Goal: Task Accomplishment & Management: Manage account settings

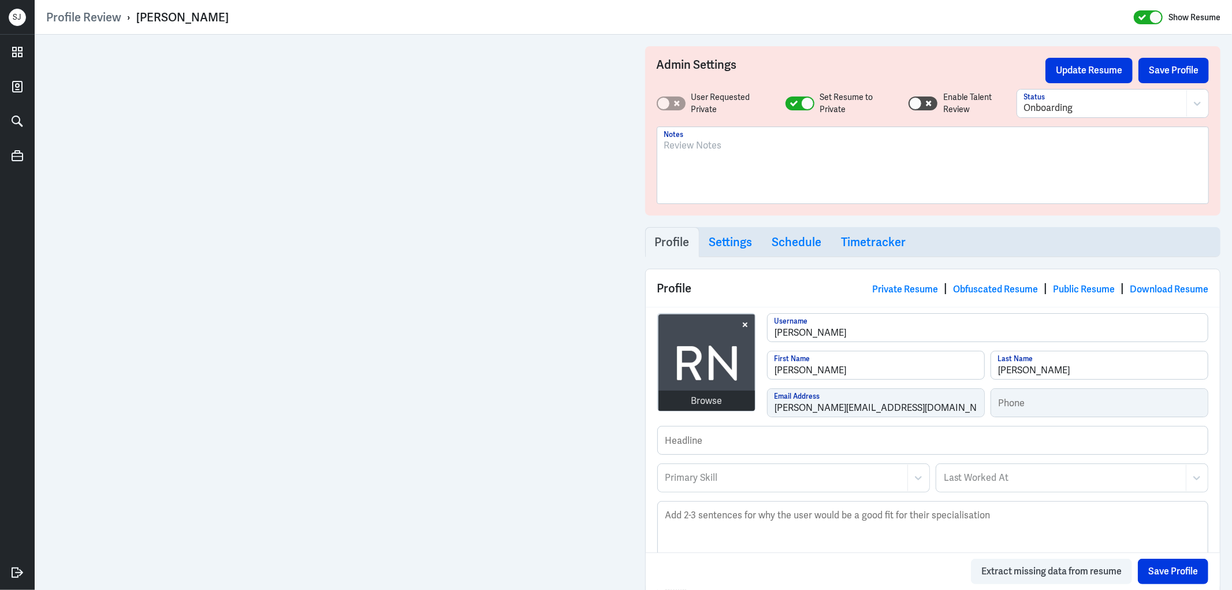
click at [718, 154] on div at bounding box center [933, 170] width 538 height 62
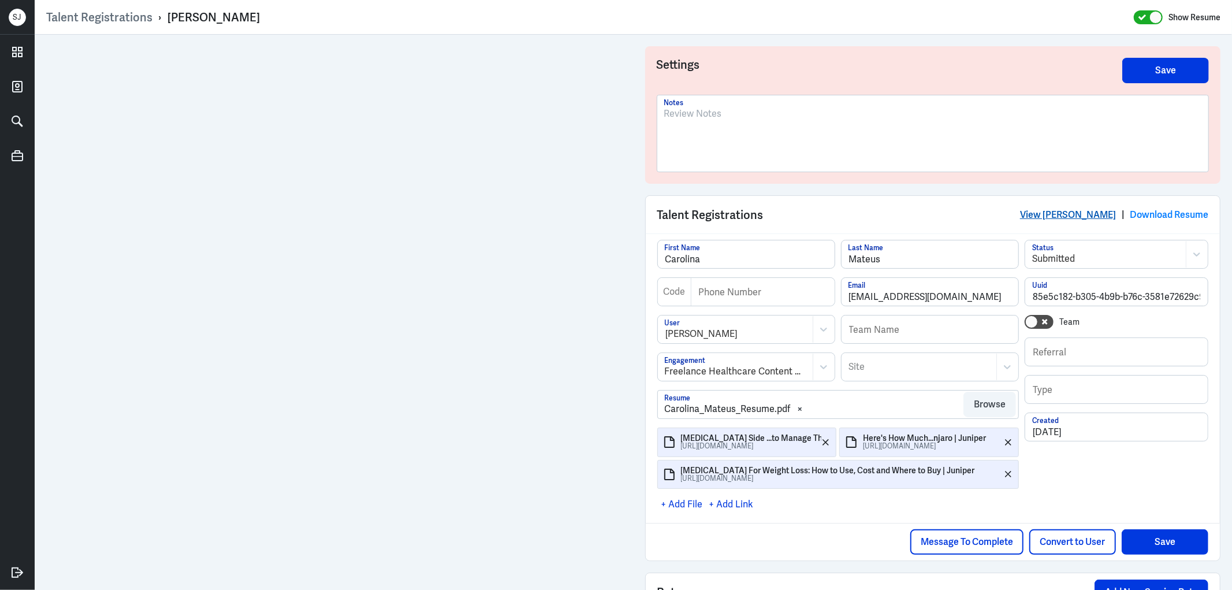
click at [1074, 210] on link "View [PERSON_NAME]" at bounding box center [1068, 214] width 96 height 12
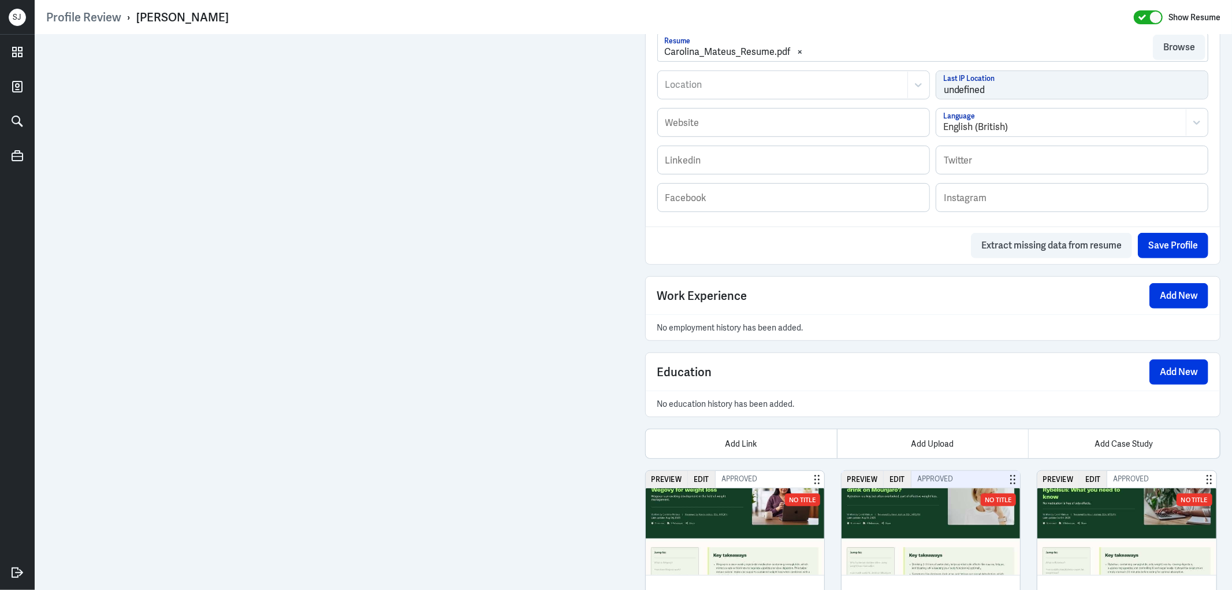
scroll to position [633, 0]
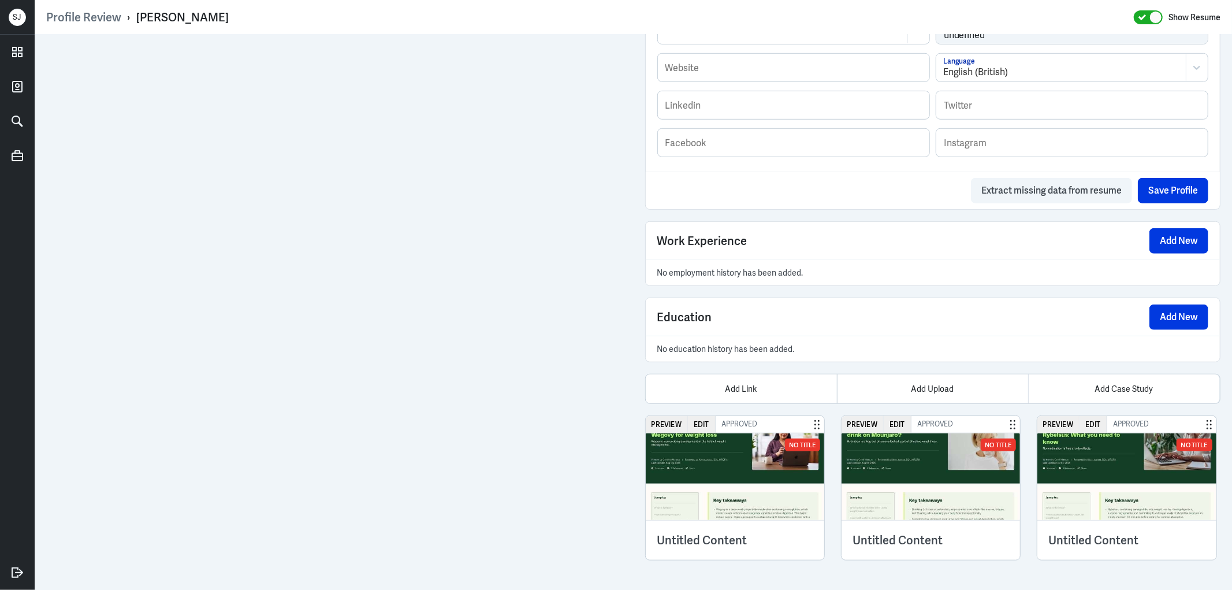
click at [766, 503] on img at bounding box center [735, 476] width 179 height 87
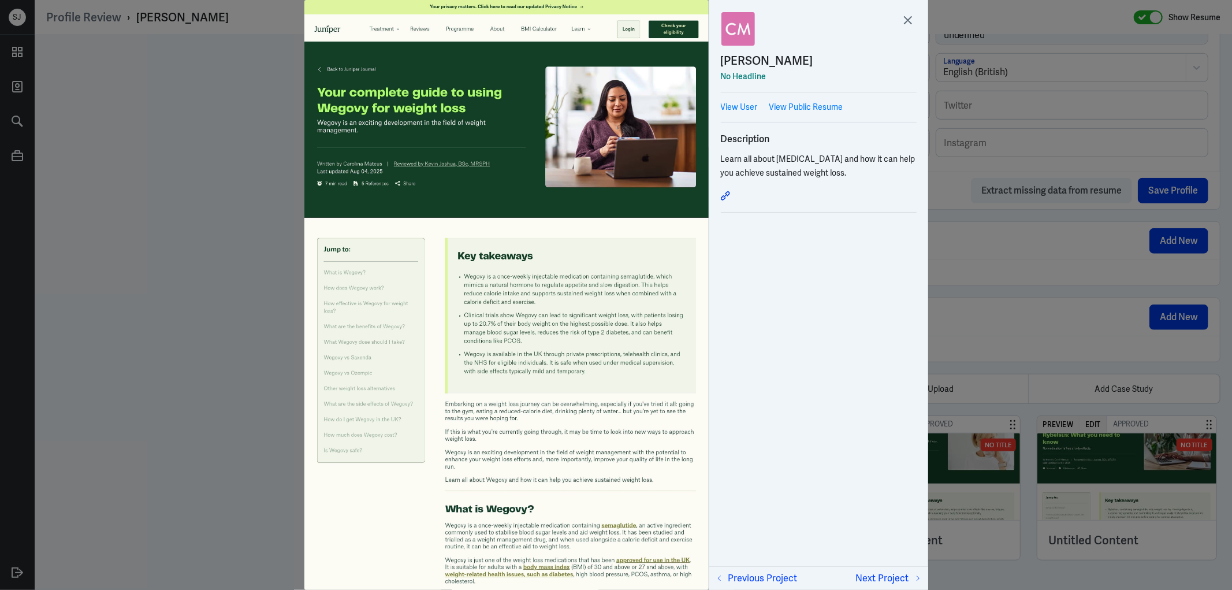
click at [984, 269] on div at bounding box center [616, 295] width 1232 height 590
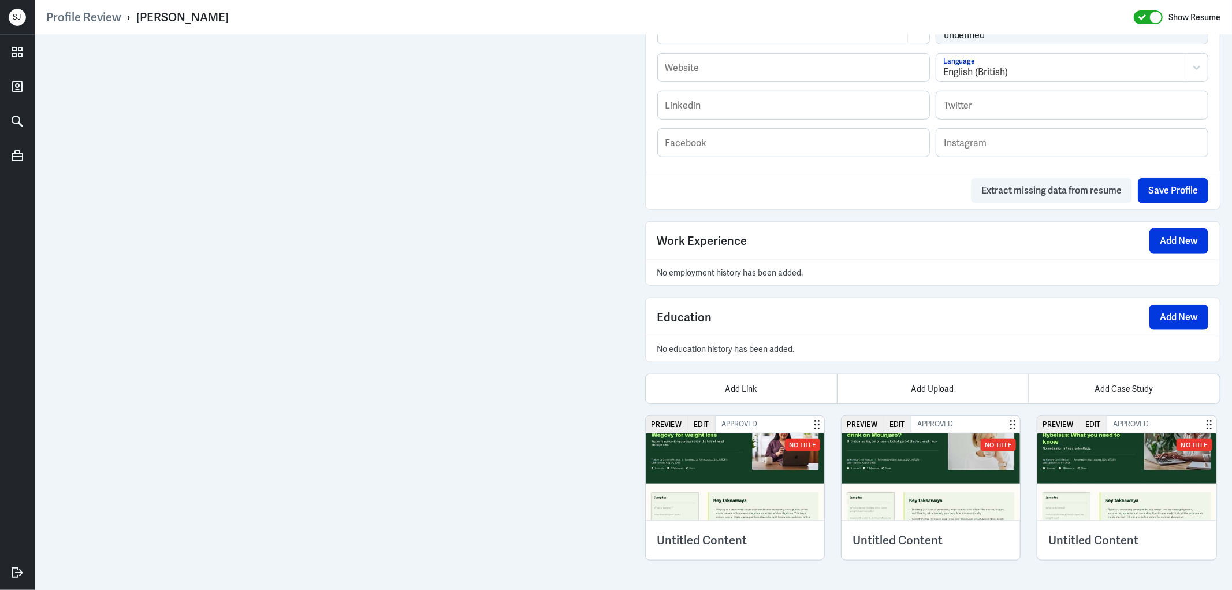
click at [914, 457] on img at bounding box center [930, 476] width 179 height 87
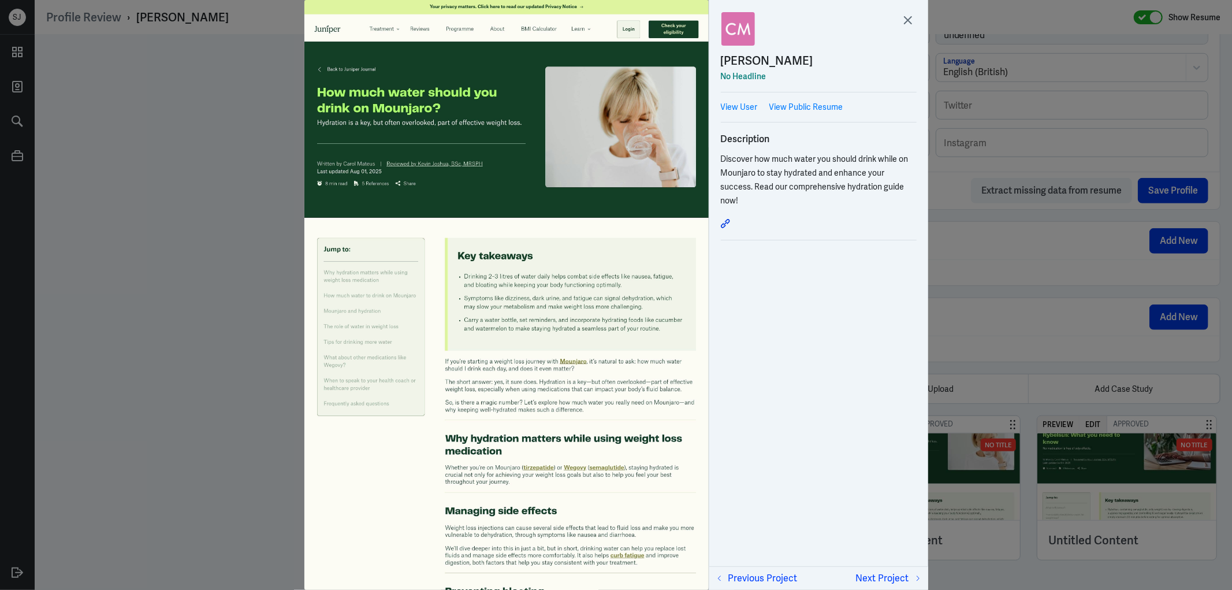
click at [1003, 312] on div at bounding box center [616, 295] width 1232 height 590
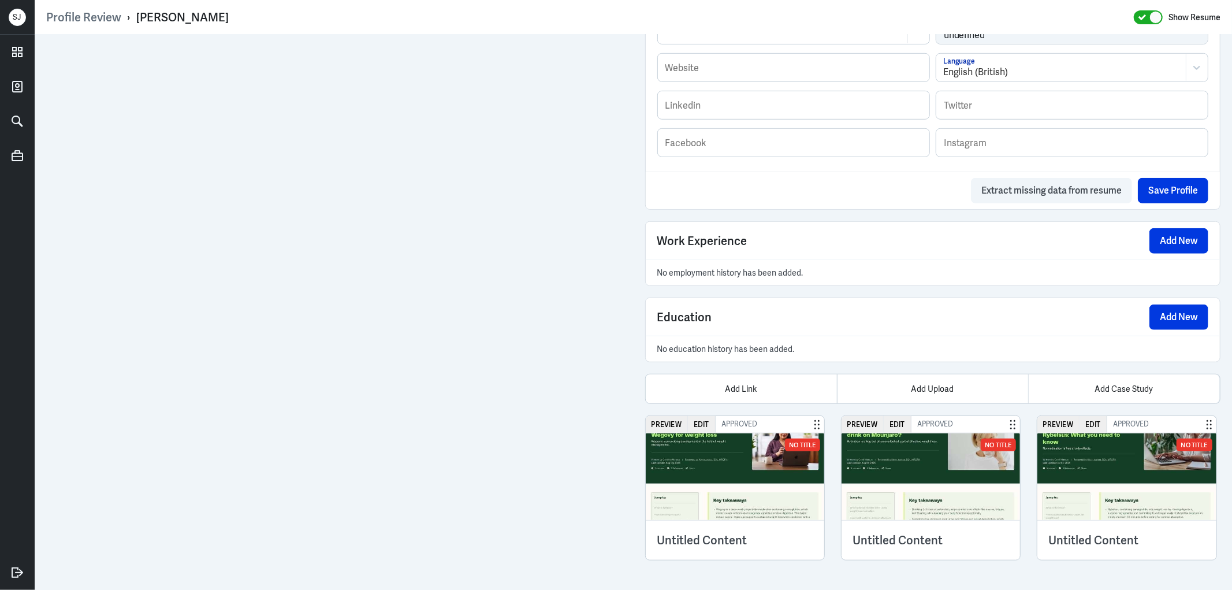
click at [1072, 487] on img at bounding box center [1126, 476] width 179 height 87
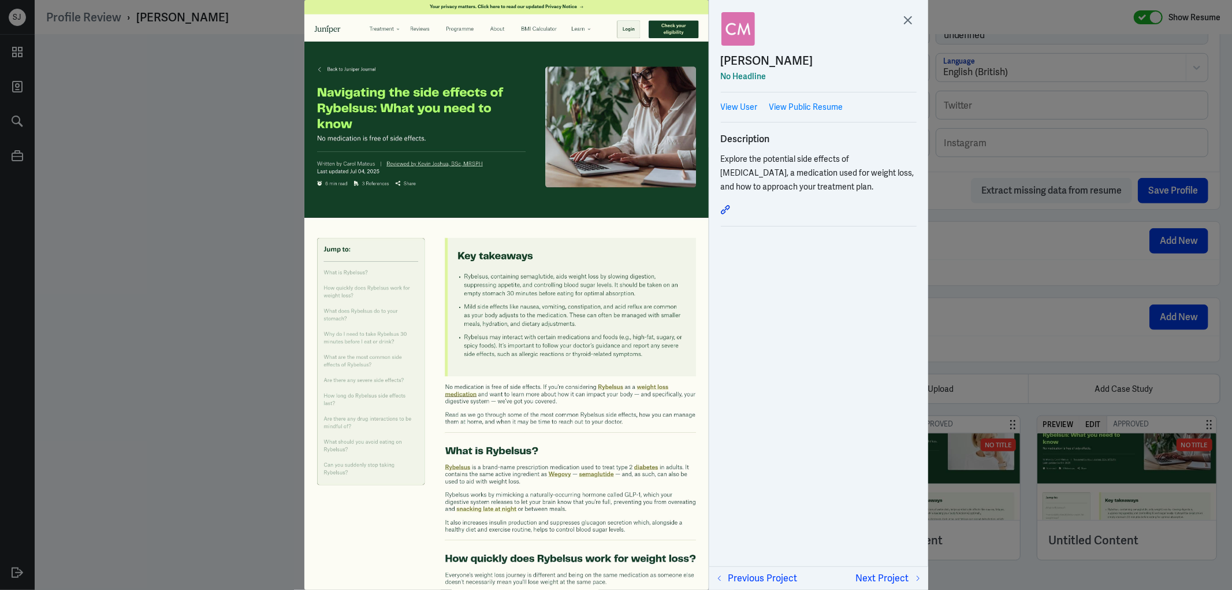
click at [1042, 302] on div at bounding box center [616, 295] width 1232 height 590
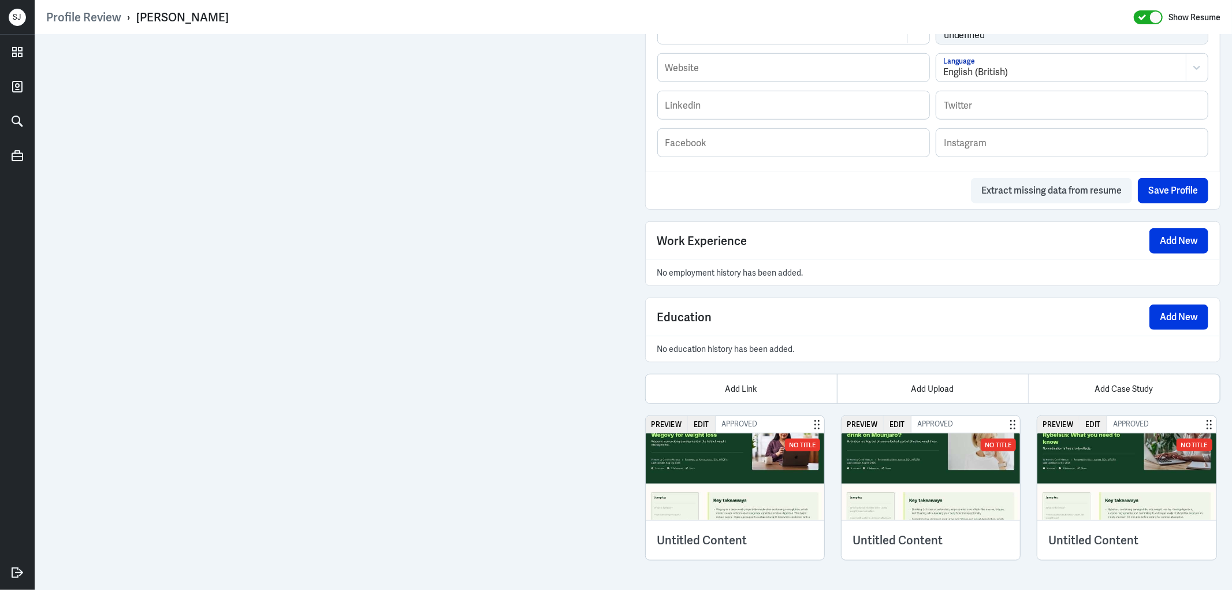
click at [187, 10] on div "[PERSON_NAME]" at bounding box center [182, 17] width 92 height 15
copy div "[PERSON_NAME]"
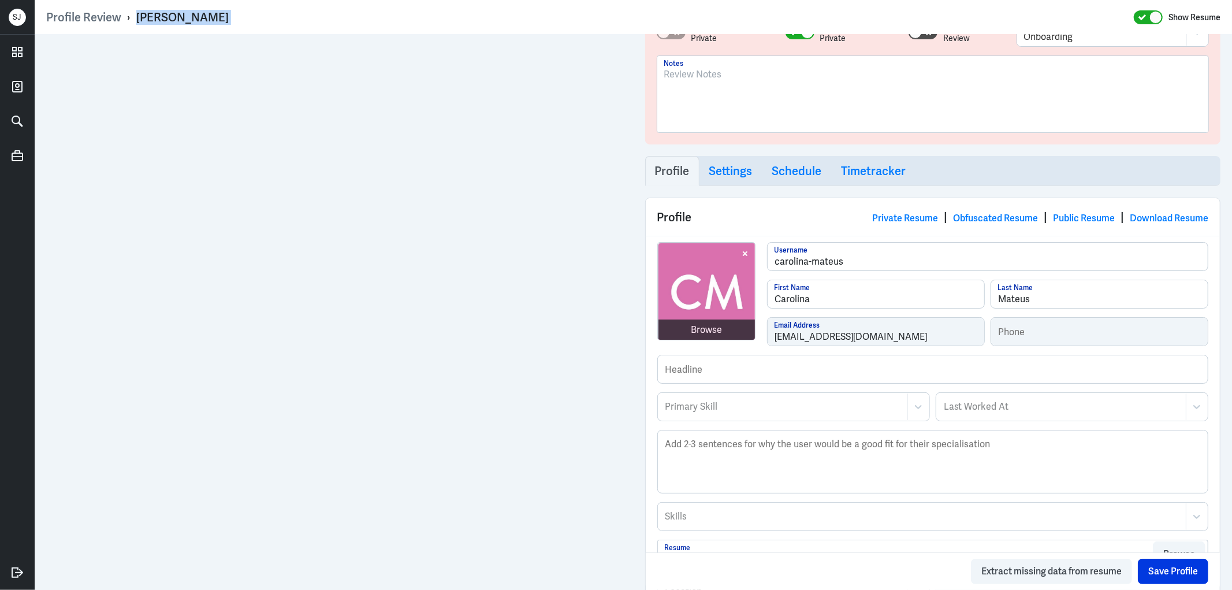
scroll to position [0, 0]
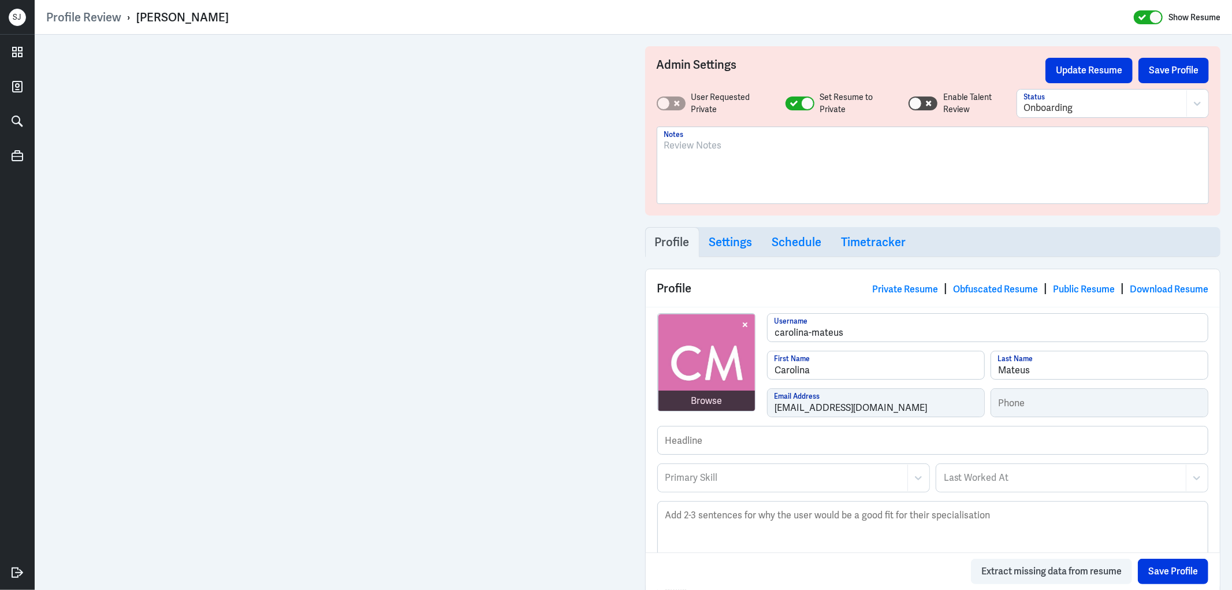
click at [688, 136] on div at bounding box center [933, 165] width 552 height 76
click at [686, 149] on p at bounding box center [933, 146] width 538 height 14
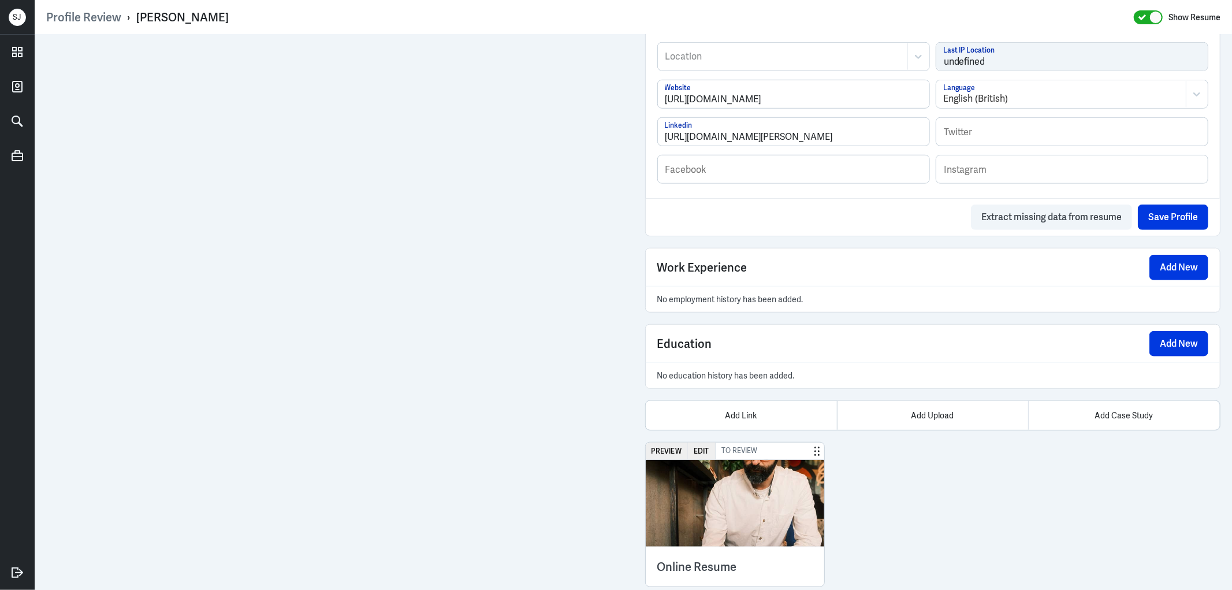
scroll to position [805, 0]
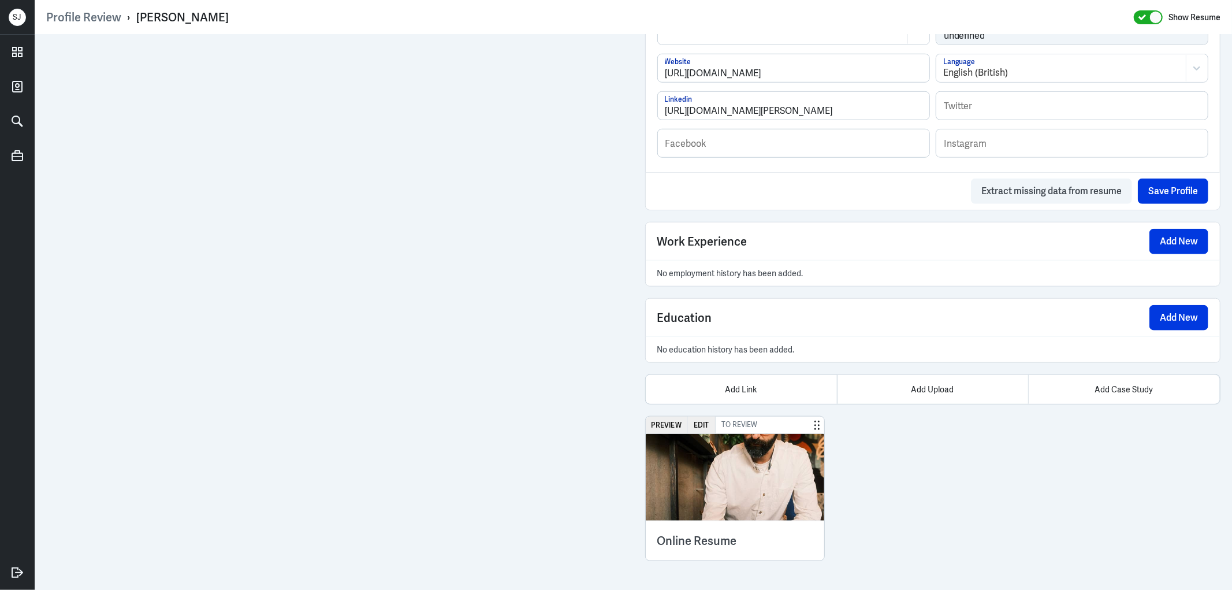
click at [716, 483] on img at bounding box center [735, 477] width 179 height 87
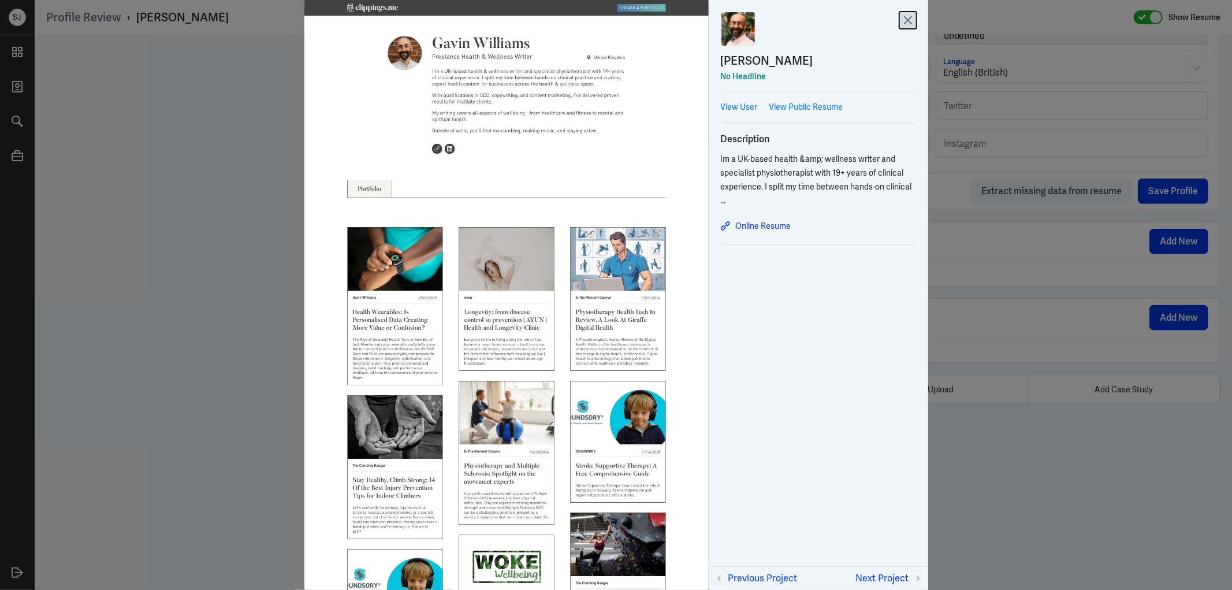
click at [910, 22] on icon at bounding box center [907, 20] width 7 height 7
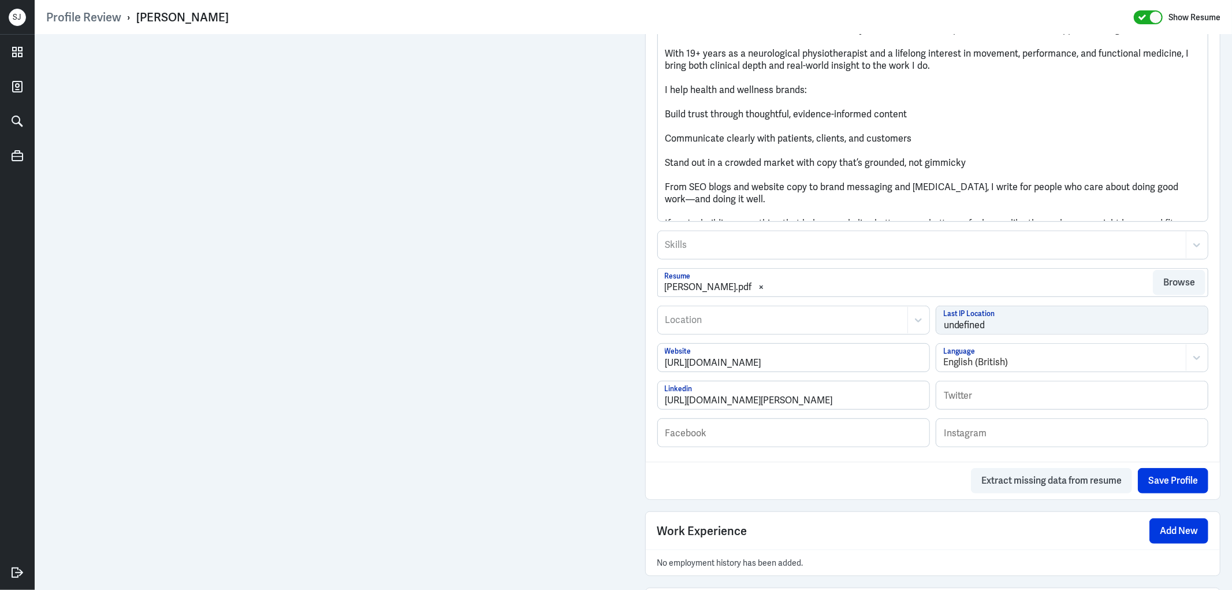
scroll to position [484, 0]
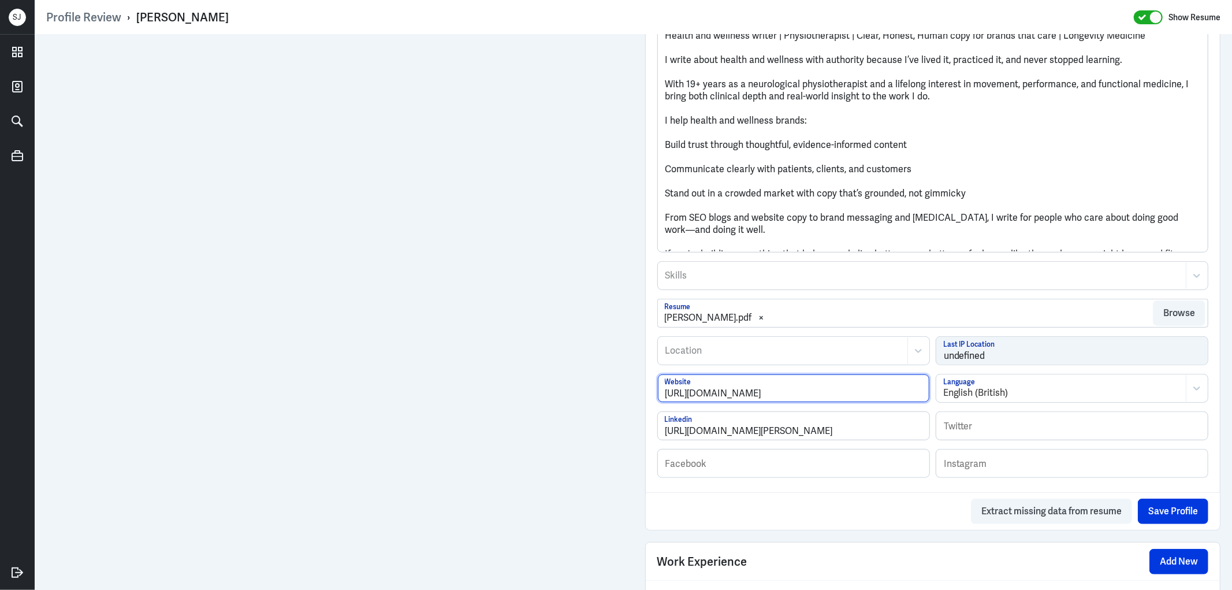
click at [769, 396] on input "https://www.itmcopywriting.com/" at bounding box center [793, 388] width 271 height 28
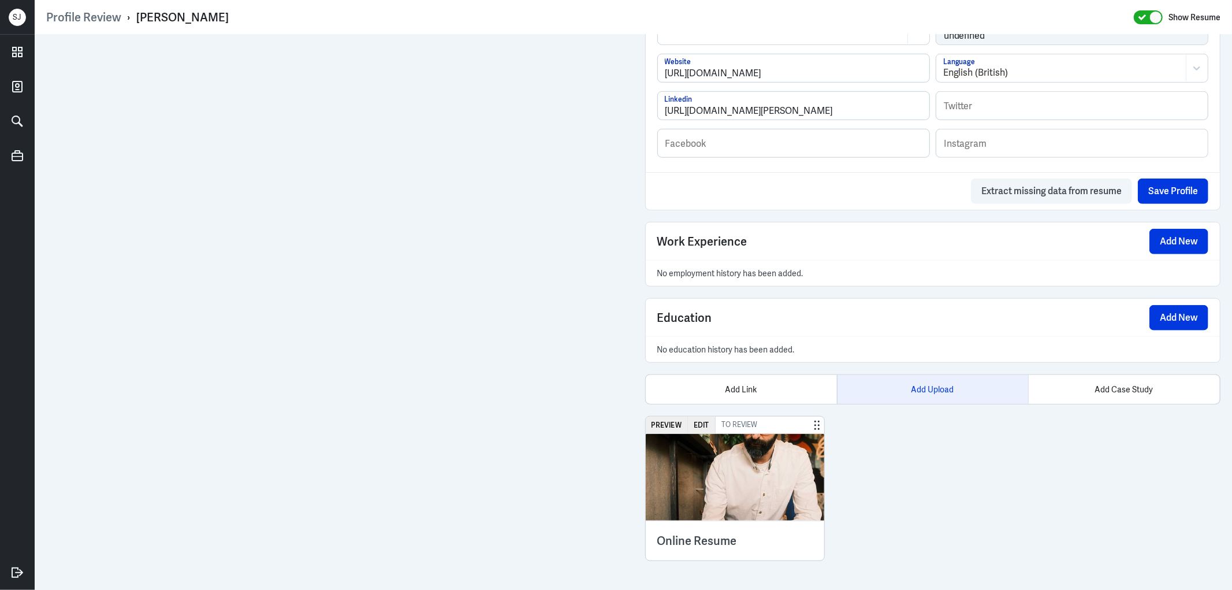
click at [920, 375] on div "Add Upload" at bounding box center [932, 389] width 191 height 29
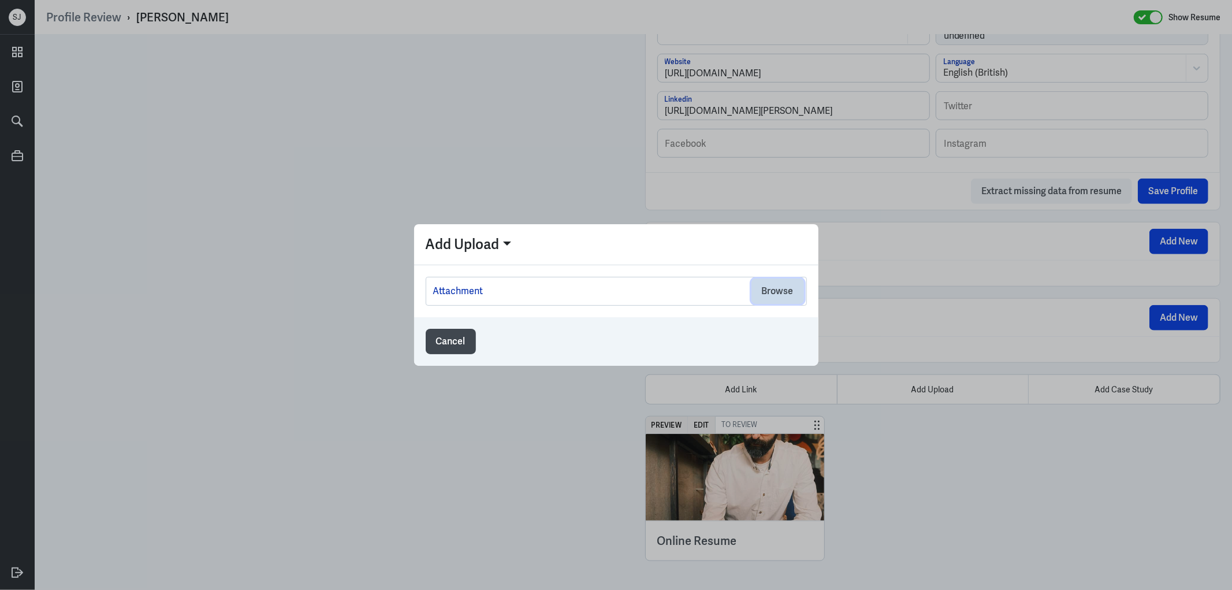
click at [776, 286] on button "Browse" at bounding box center [777, 290] width 53 height 25
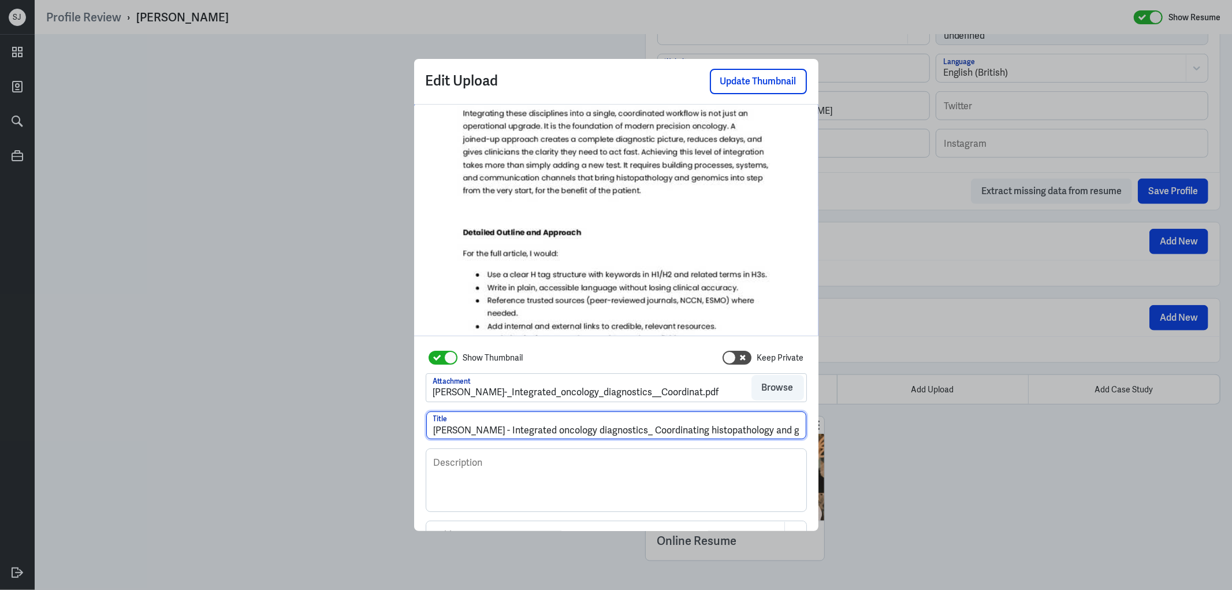
click at [429, 429] on input "Gavin Williams - Integrated oncology diagnostics_ Coordinating histopathology a…" at bounding box center [616, 425] width 380 height 28
drag, startPoint x: 587, startPoint y: 430, endPoint x: 994, endPoint y: 433, distance: 406.6
click at [993, 433] on div "Edit Upload Update Thumbnail Show Thumbnail Keep Private Attachment Gavin_Willi…" at bounding box center [616, 295] width 1232 height 590
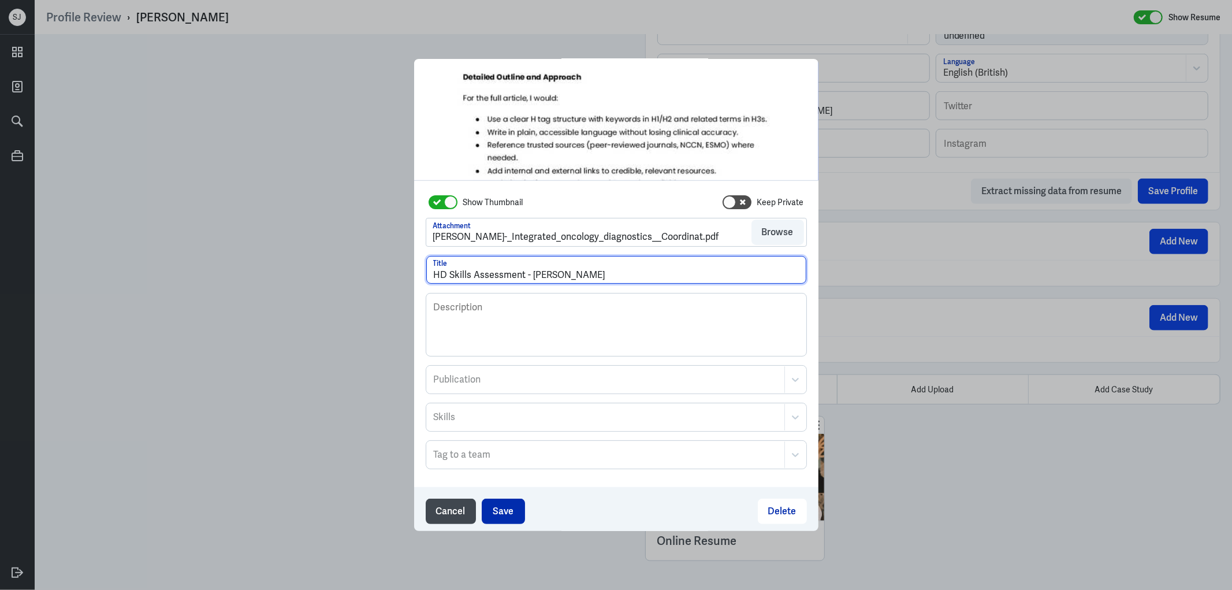
scroll to position [62, 0]
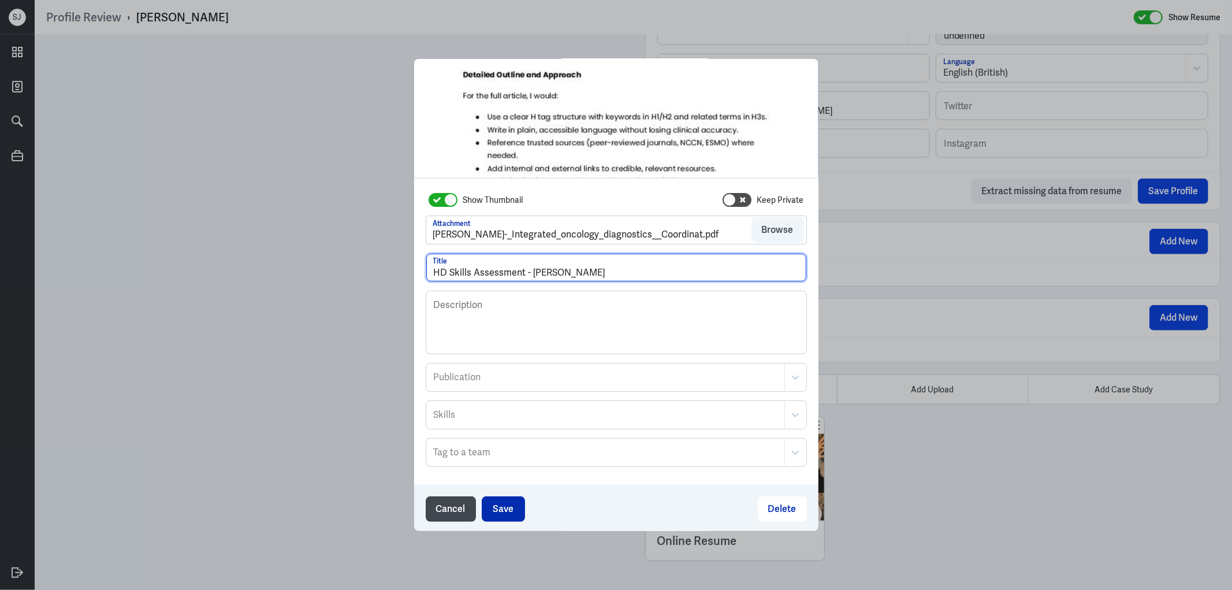
type input "HD Skills Assessment - Gavin Williams"
drag, startPoint x: 501, startPoint y: 504, endPoint x: 512, endPoint y: 501, distance: 11.5
click at [500, 504] on button "Save" at bounding box center [503, 508] width 43 height 25
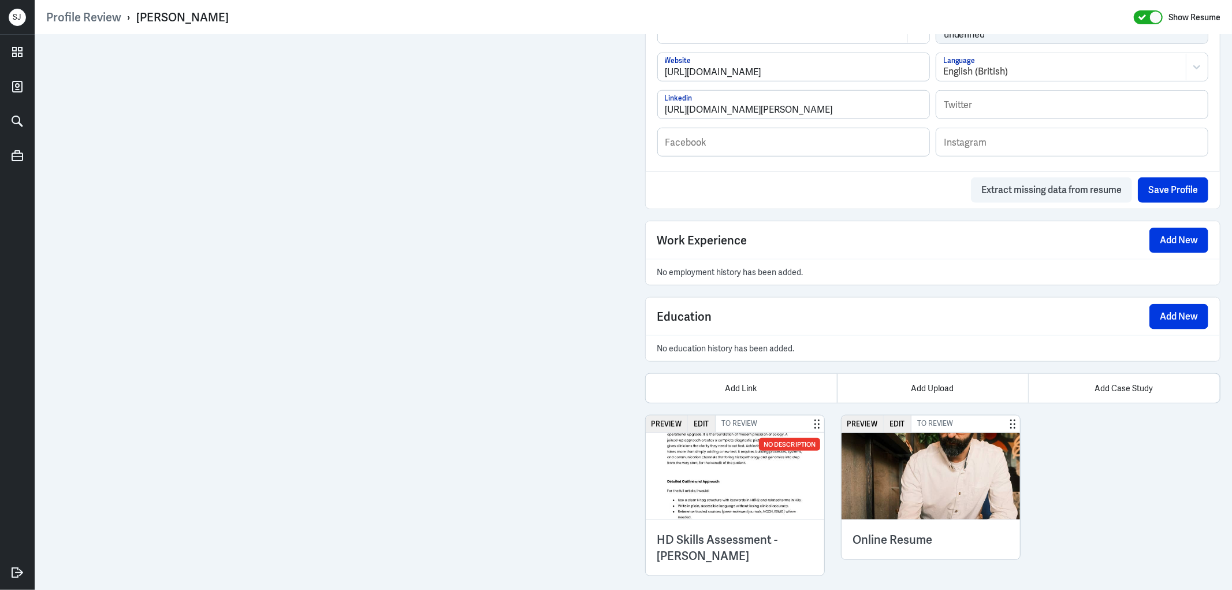
click at [743, 488] on img at bounding box center [735, 476] width 179 height 87
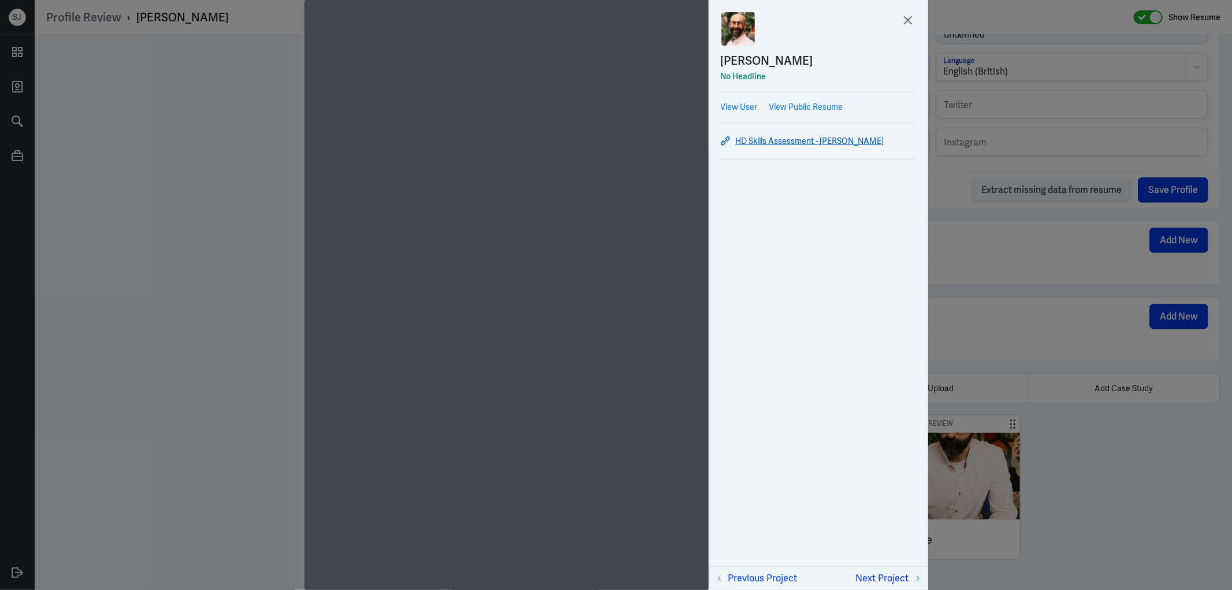
click at [834, 143] on link "HD Skills Assessment - Gavin Williams" at bounding box center [819, 141] width 196 height 14
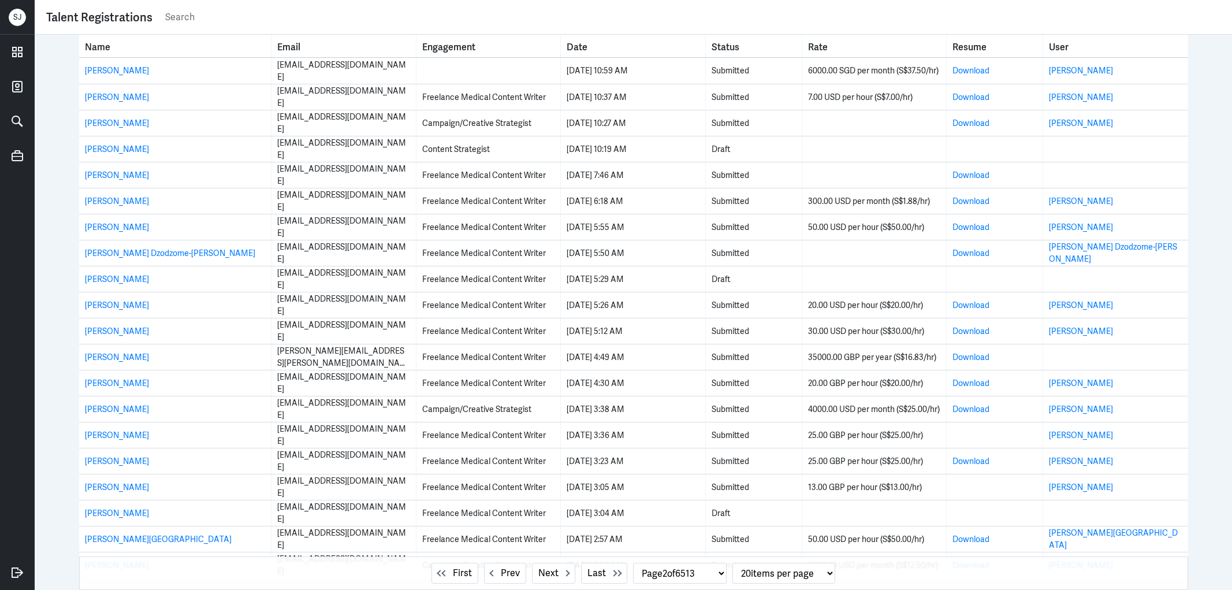
select select "2"
drag, startPoint x: 0, startPoint y: 0, endPoint x: 172, endPoint y: 18, distance: 173.1
click at [172, 18] on input "text" at bounding box center [692, 17] width 1056 height 17
paste input "gavinwilliamscopywriter@gmail.com"
type input "gavinwilliamscopywriter@gmail.com"
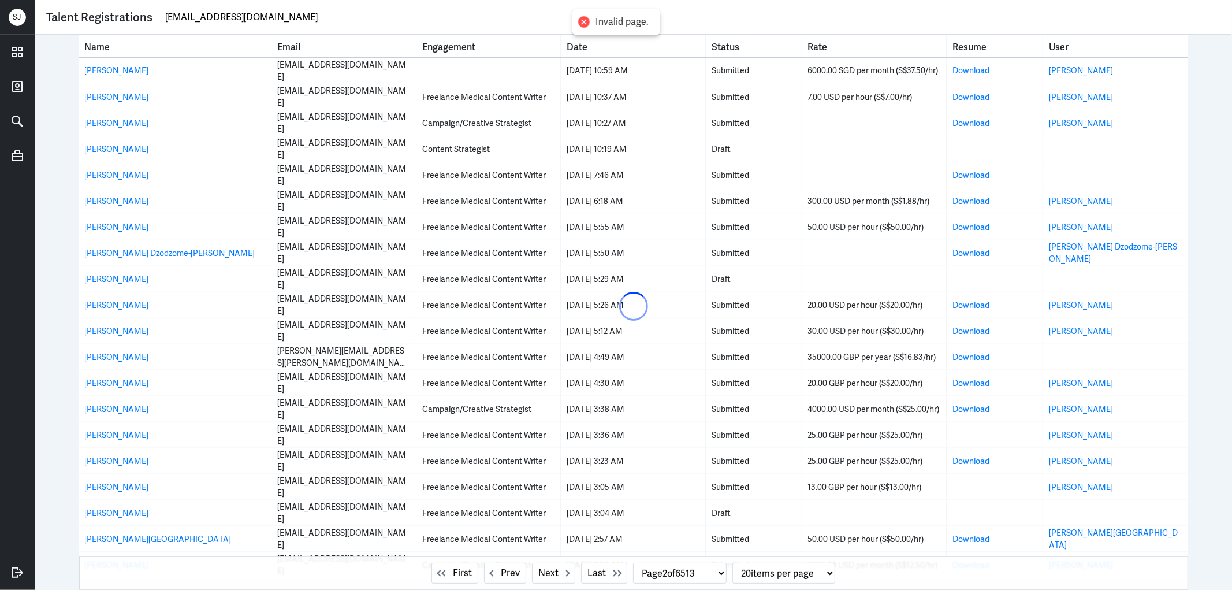
select select "1"
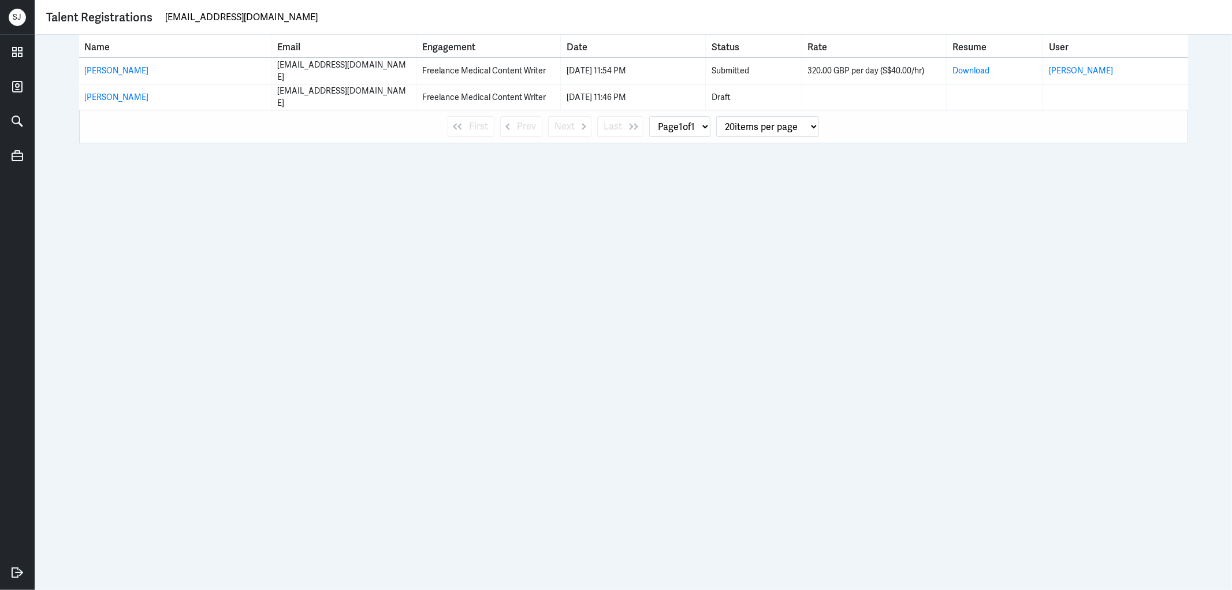
type input "gavinwilliamscopywriter@gmail.com"
